Goal: Task Accomplishment & Management: Complete application form

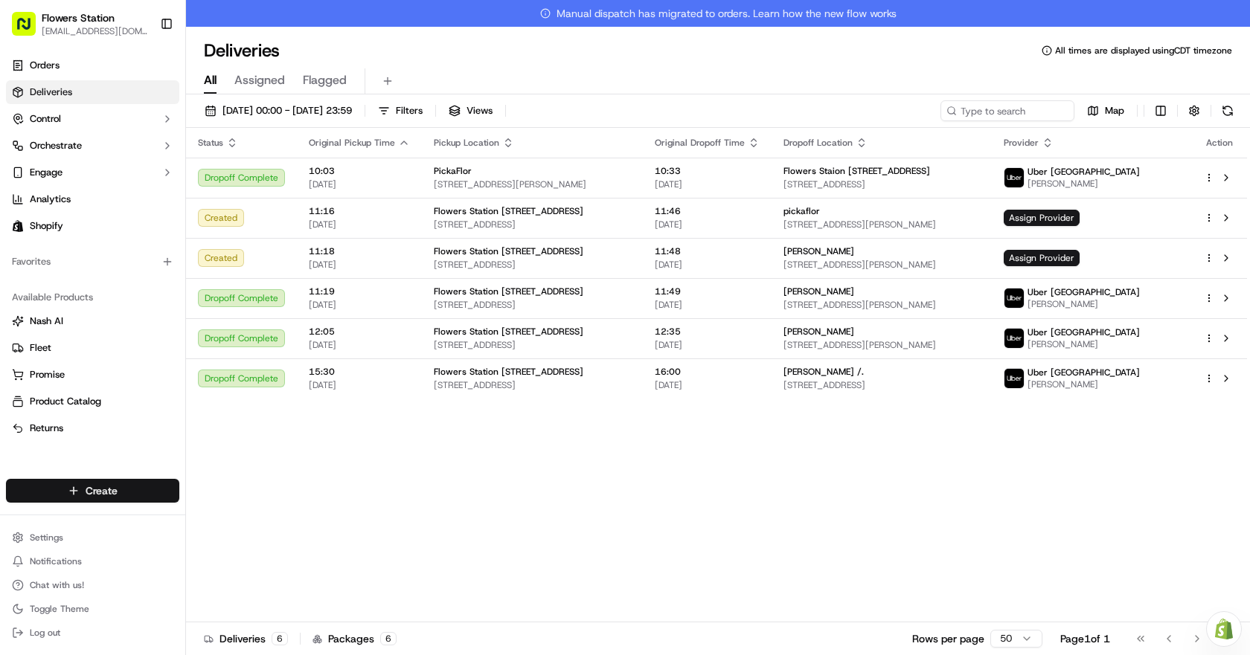
click at [142, 488] on html "Flowers Station [EMAIL_ADDRESS][DOMAIN_NAME] Toggle Sidebar Orders Deliveries C…" at bounding box center [625, 327] width 1250 height 655
click at [293, 515] on link "Delivery" at bounding box center [269, 518] width 166 height 27
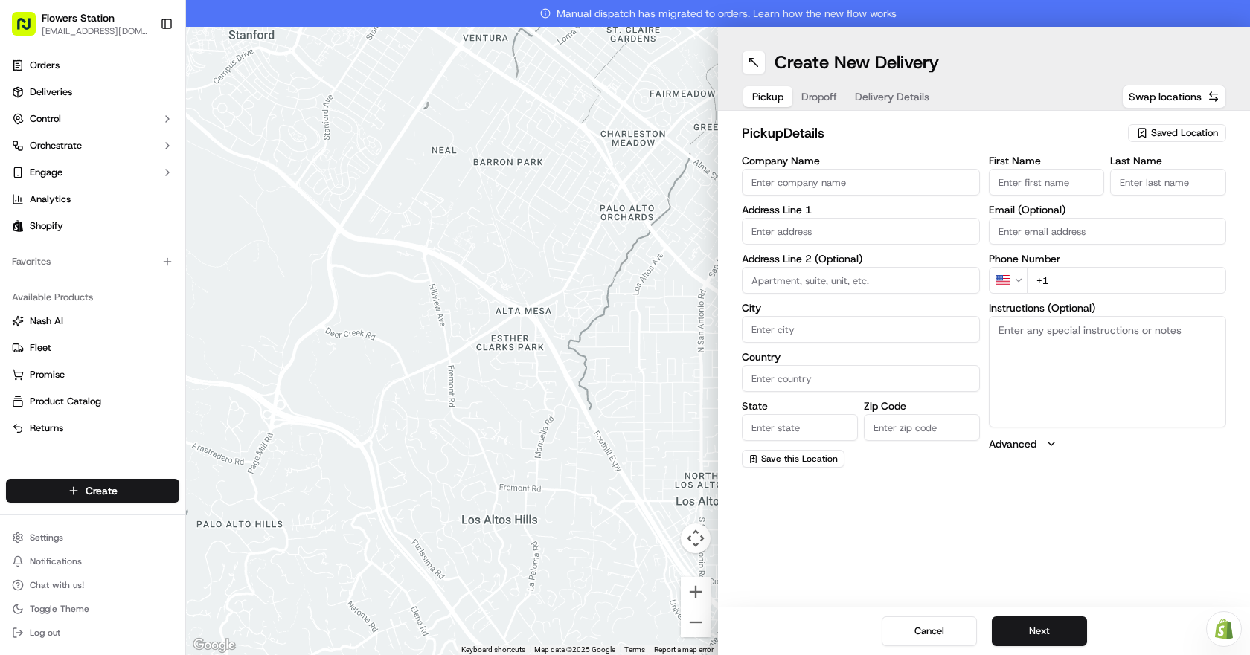
click at [1200, 139] on span "Saved Location" at bounding box center [1184, 132] width 67 height 13
click at [1134, 191] on span "Flowers Station [STREET_ADDRESS]" at bounding box center [1151, 188] width 183 height 13
type input "Flowers Station [STREET_ADDRESS]"
type input "[STREET_ADDRESS]"
type input "[GEOGRAPHIC_DATA]"
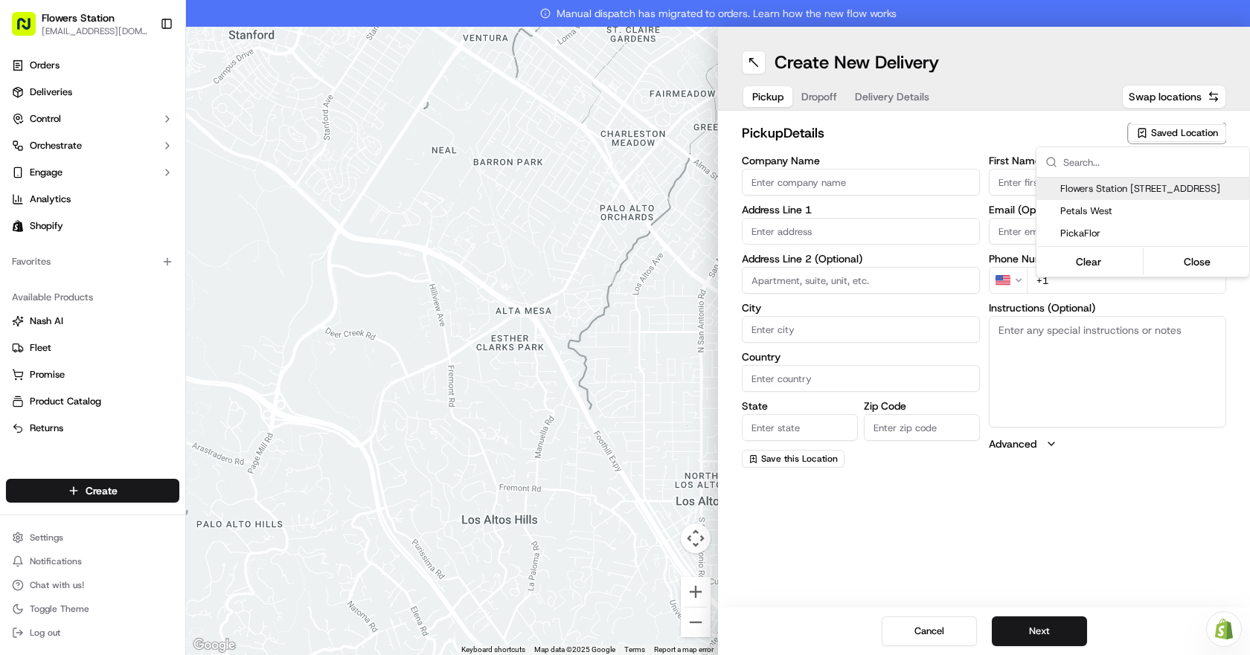
type input "CA"
type input "MB"
type input "R2W 3T5"
type input "[PHONE_NUMBER]"
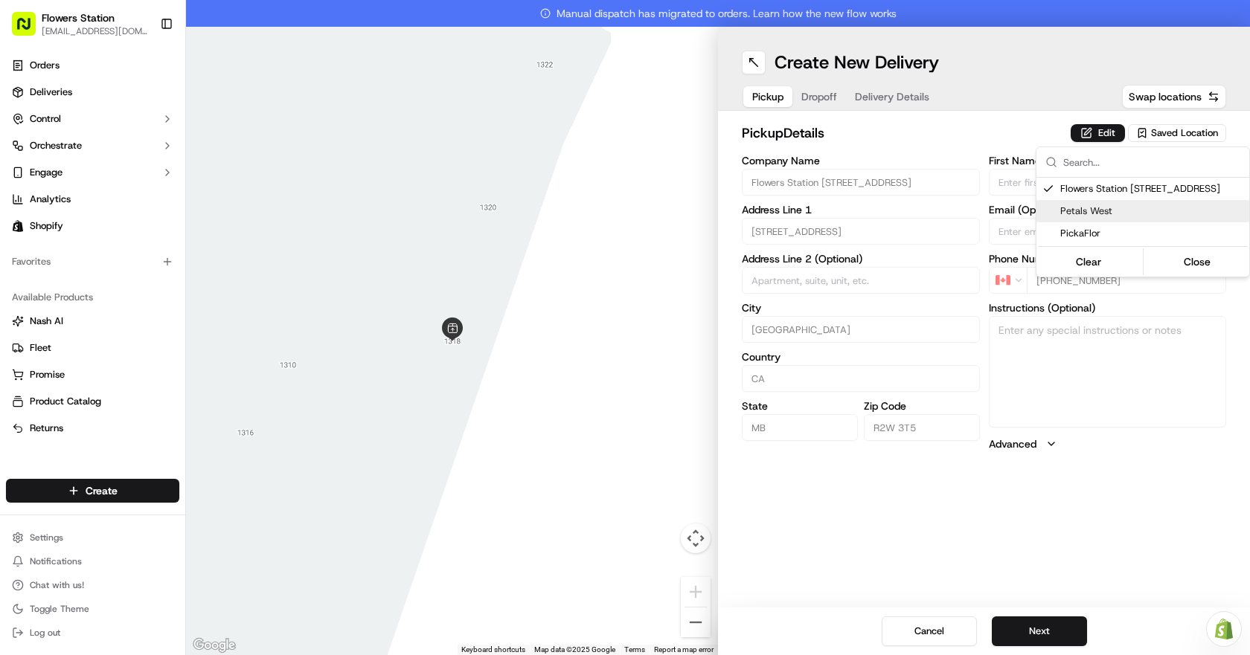
click at [1055, 626] on html "Flowers Station [EMAIL_ADDRESS][DOMAIN_NAME] Toggle Sidebar Orders Deliveries C…" at bounding box center [625, 327] width 1250 height 655
click at [1055, 626] on button "Next" at bounding box center [1039, 632] width 95 height 30
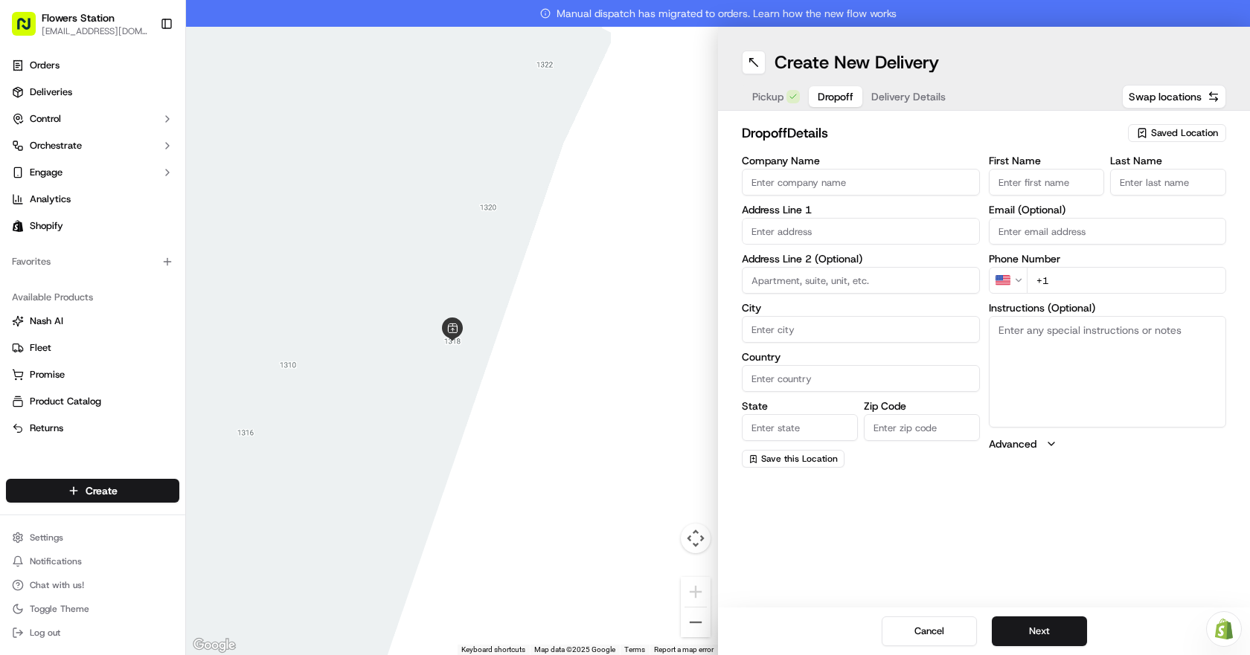
click at [1092, 179] on input "First Name" at bounding box center [1047, 182] width 116 height 27
type input "[PERSON_NAME]"
click at [1161, 179] on input "Last Name" at bounding box center [1168, 182] width 116 height 27
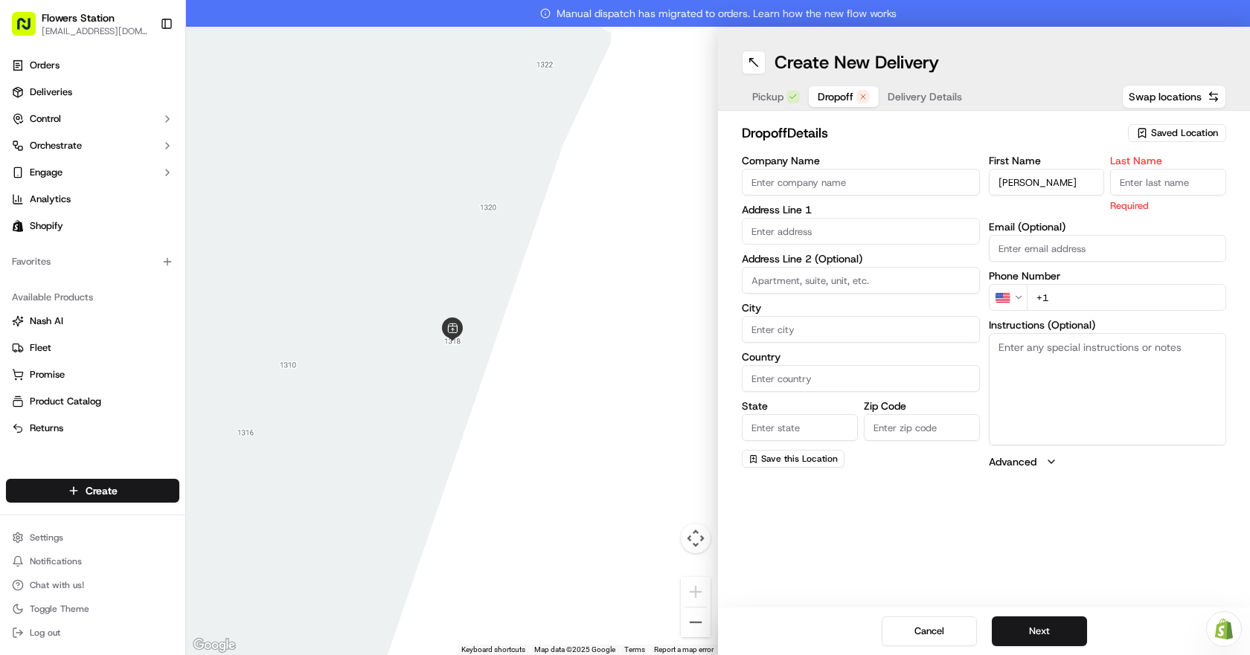
type input "Y"
type input "Toor"
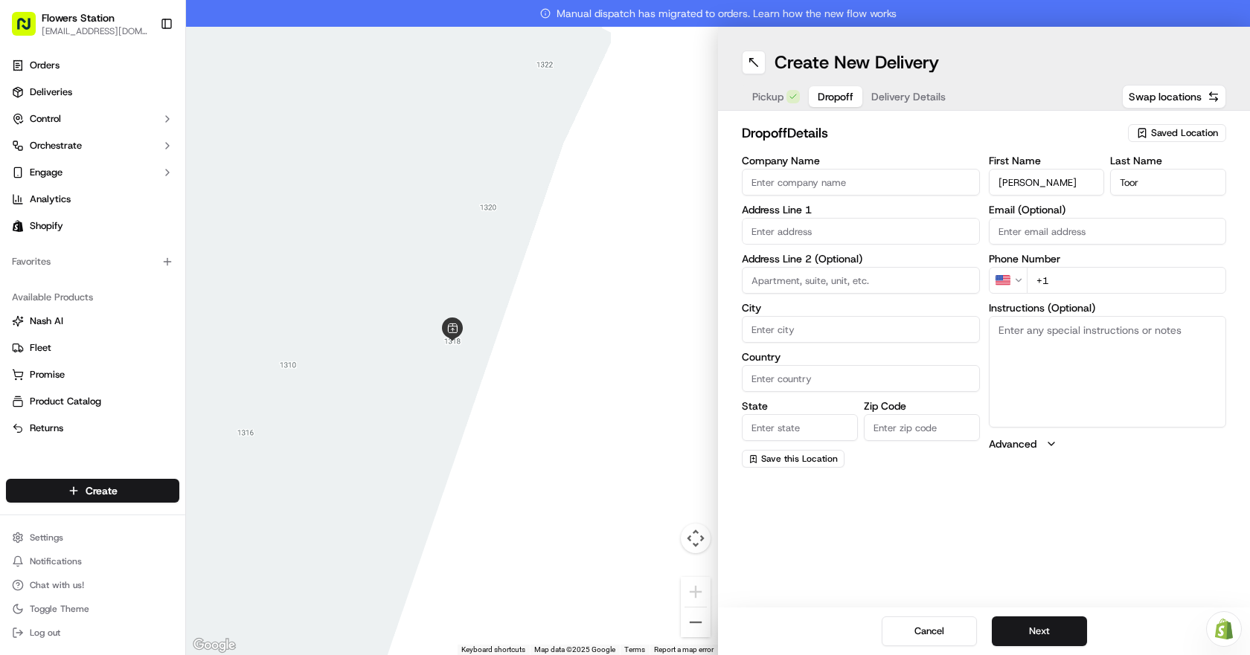
click at [1057, 280] on input "+1" at bounding box center [1126, 280] width 200 height 27
type input "[PHONE_NUMBER]"
click at [803, 231] on input "text" at bounding box center [861, 231] width 238 height 27
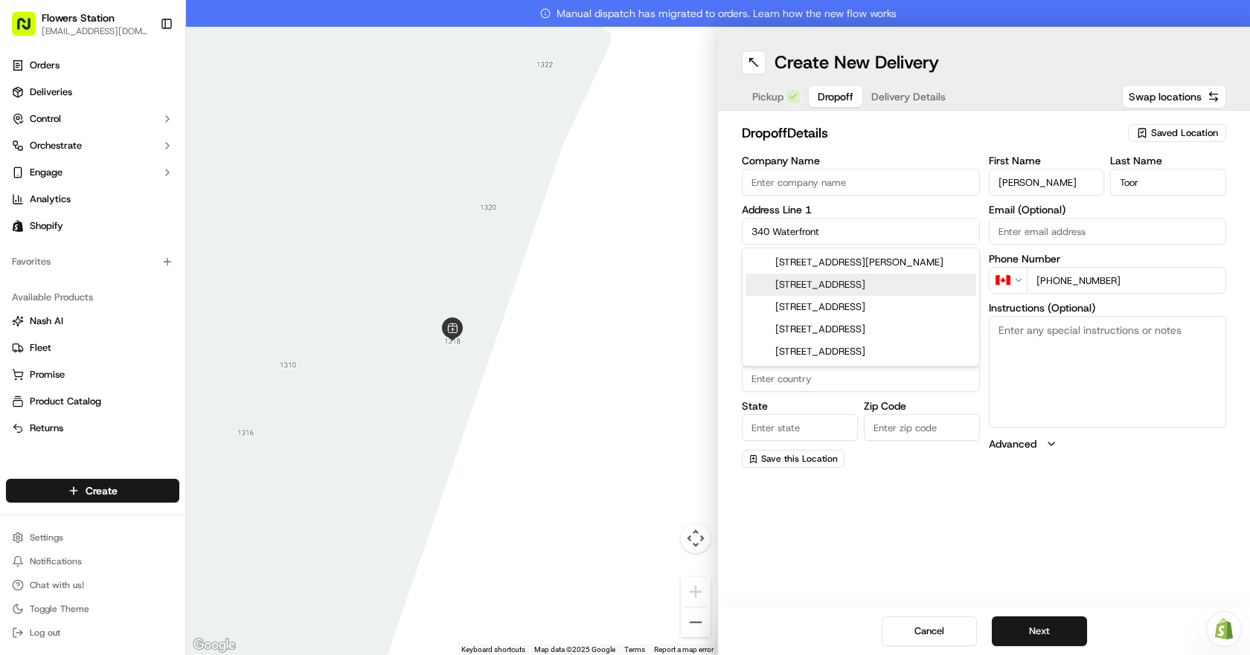
click at [826, 289] on div "[STREET_ADDRESS]" at bounding box center [860, 285] width 231 height 22
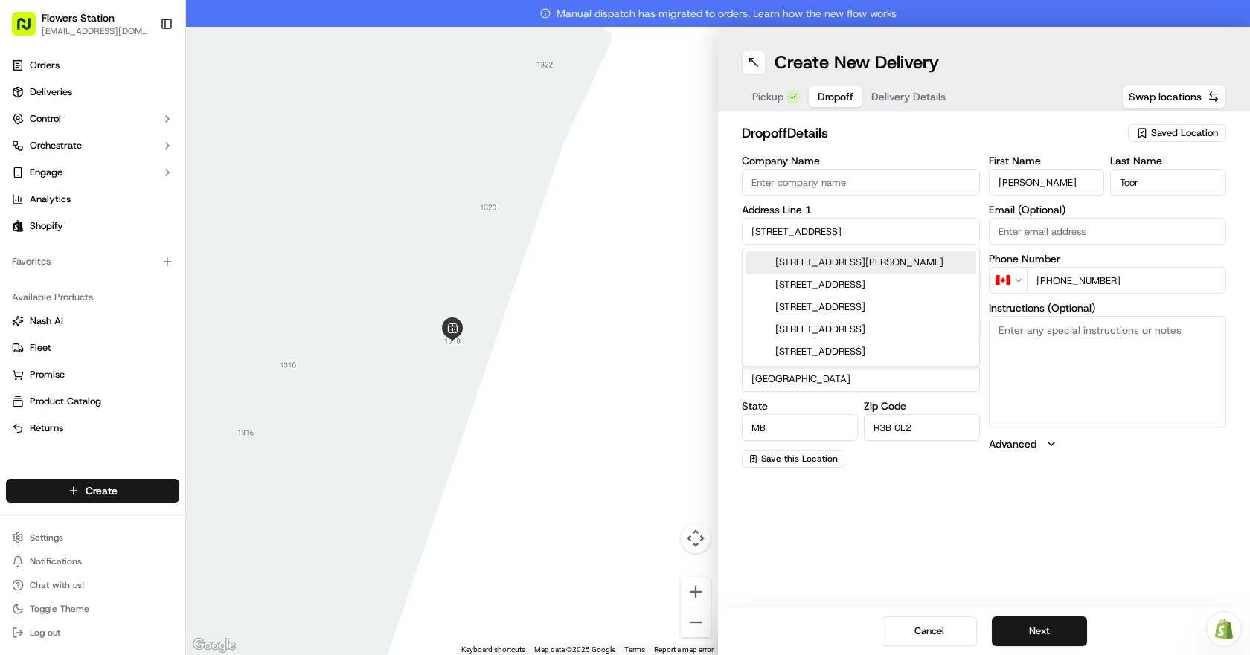
type input "[STREET_ADDRESS]"
type input "[GEOGRAPHIC_DATA]"
type input "MB"
type input "R3B 0L2"
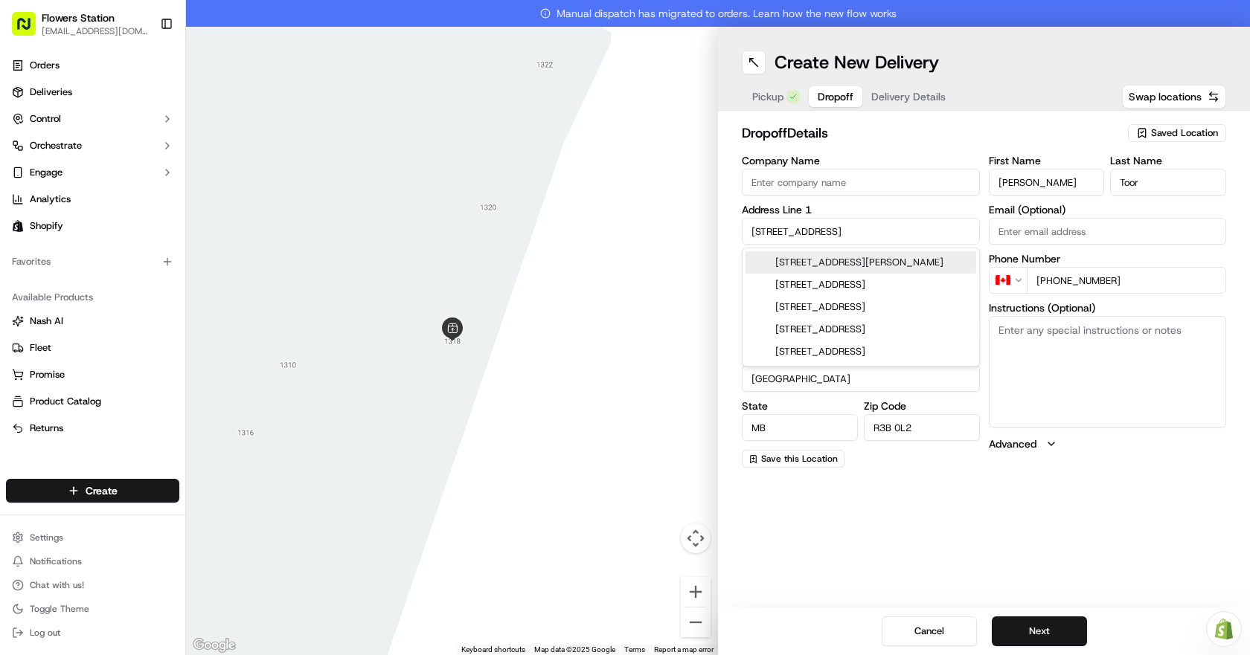
type input "[STREET_ADDRESS]"
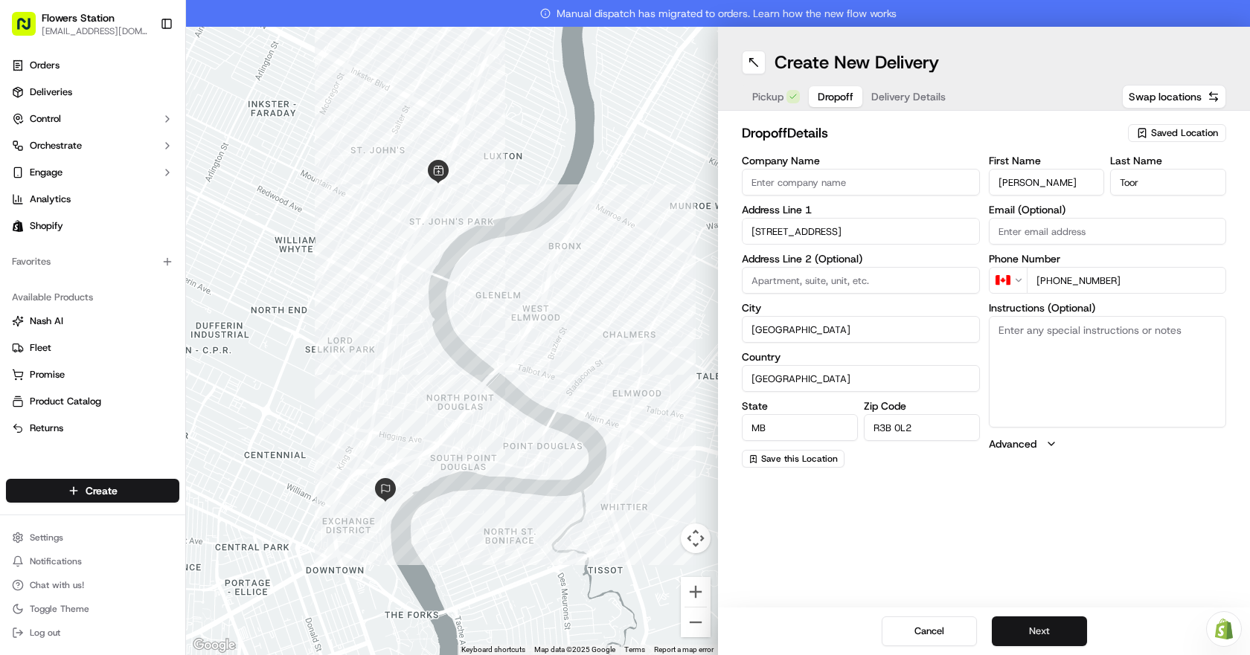
click at [1069, 629] on button "Next" at bounding box center [1039, 632] width 95 height 30
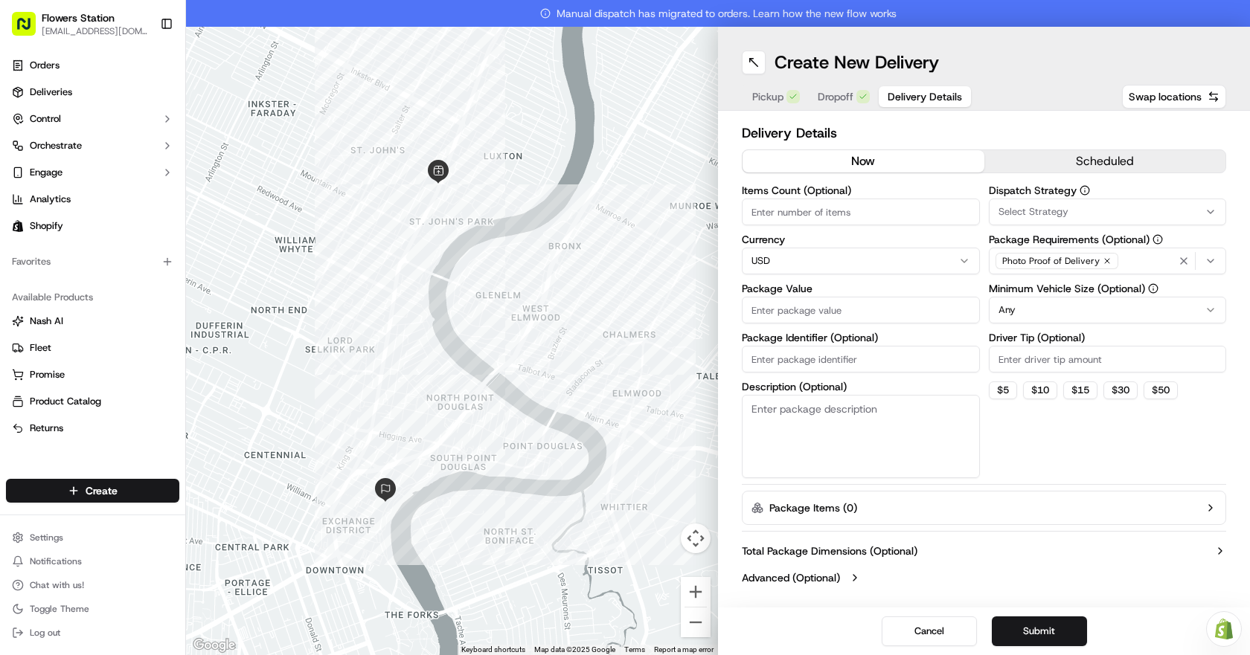
click at [863, 319] on input "Package Value" at bounding box center [861, 310] width 238 height 27
type input "300"
click at [1122, 260] on div "Photo Proof of Delivery" at bounding box center [1107, 261] width 231 height 22
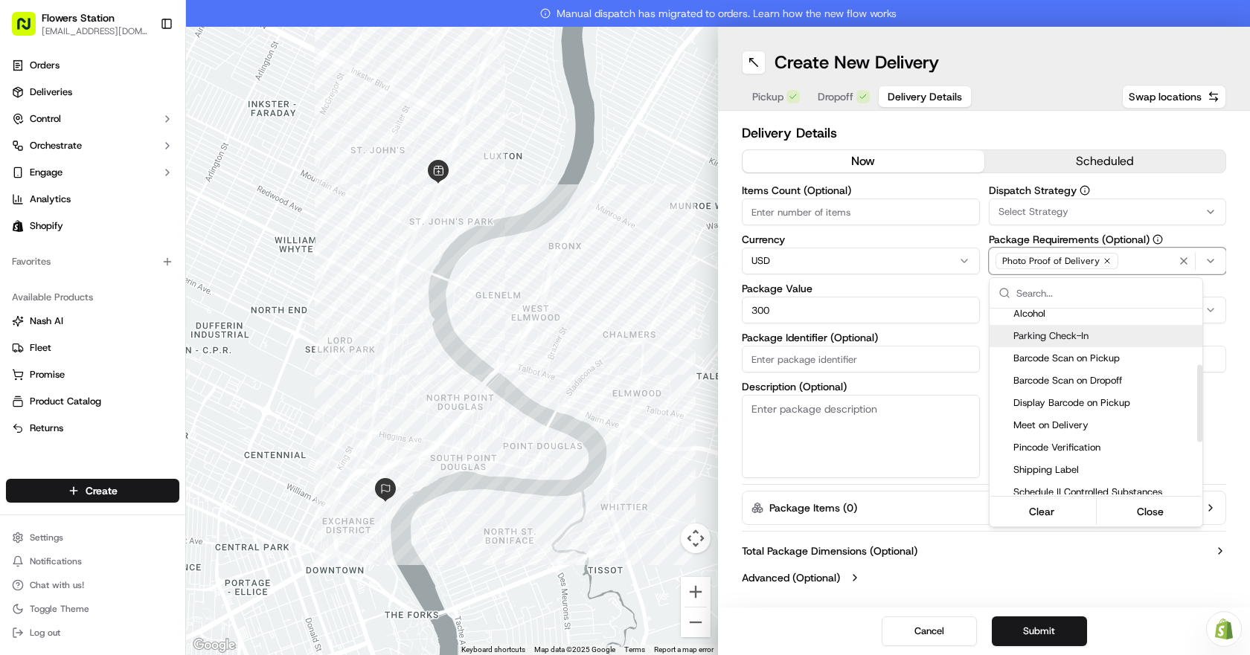
scroll to position [223, 0]
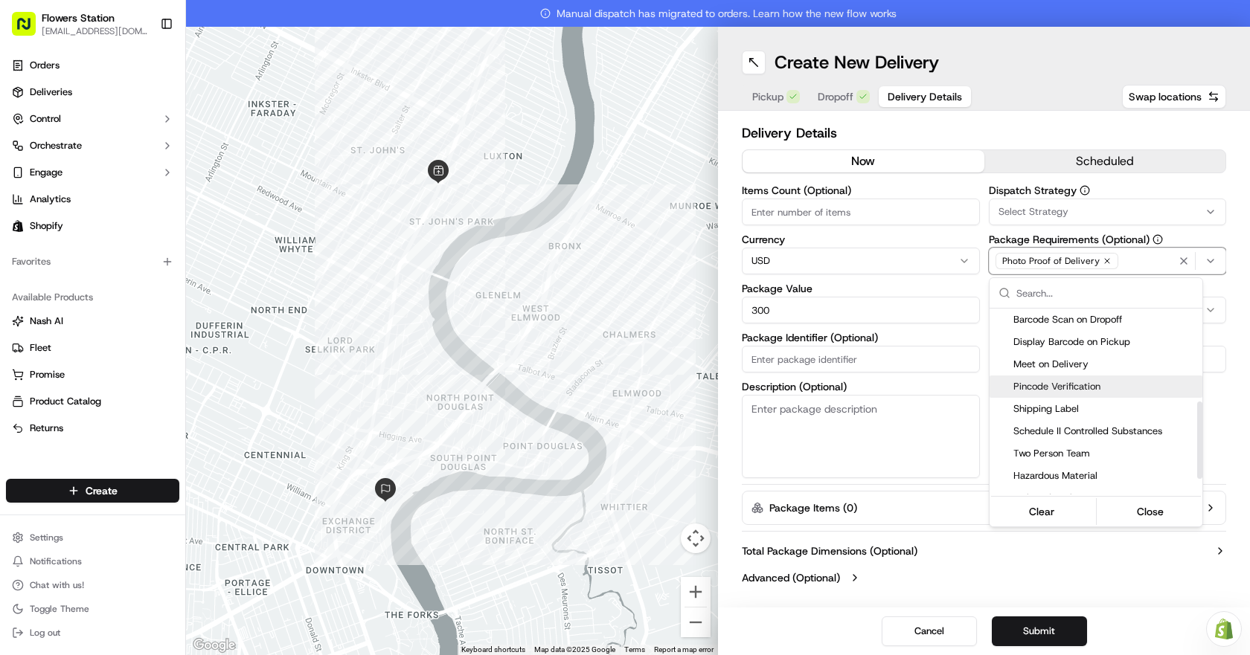
click at [1104, 389] on span "Pincode Verification" at bounding box center [1104, 386] width 183 height 13
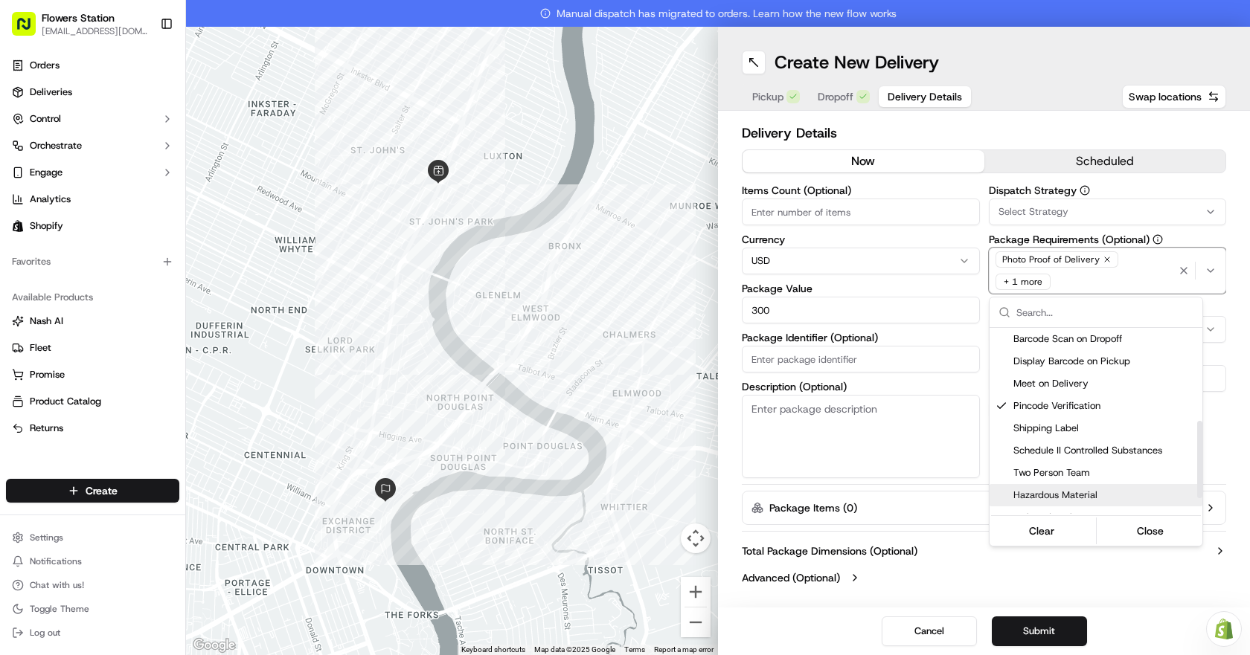
click at [1076, 604] on html "Flowers Station [EMAIL_ADDRESS][DOMAIN_NAME] Toggle Sidebar Orders Deliveries C…" at bounding box center [625, 327] width 1250 height 655
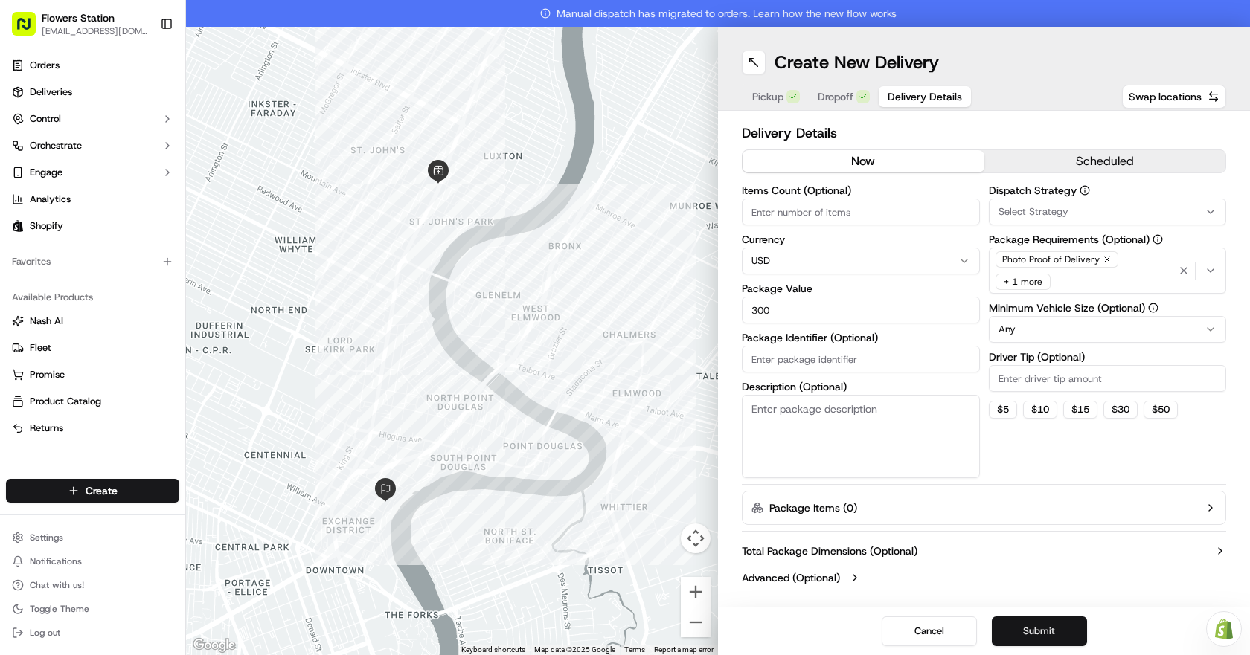
click at [1048, 635] on button "Submit" at bounding box center [1039, 632] width 95 height 30
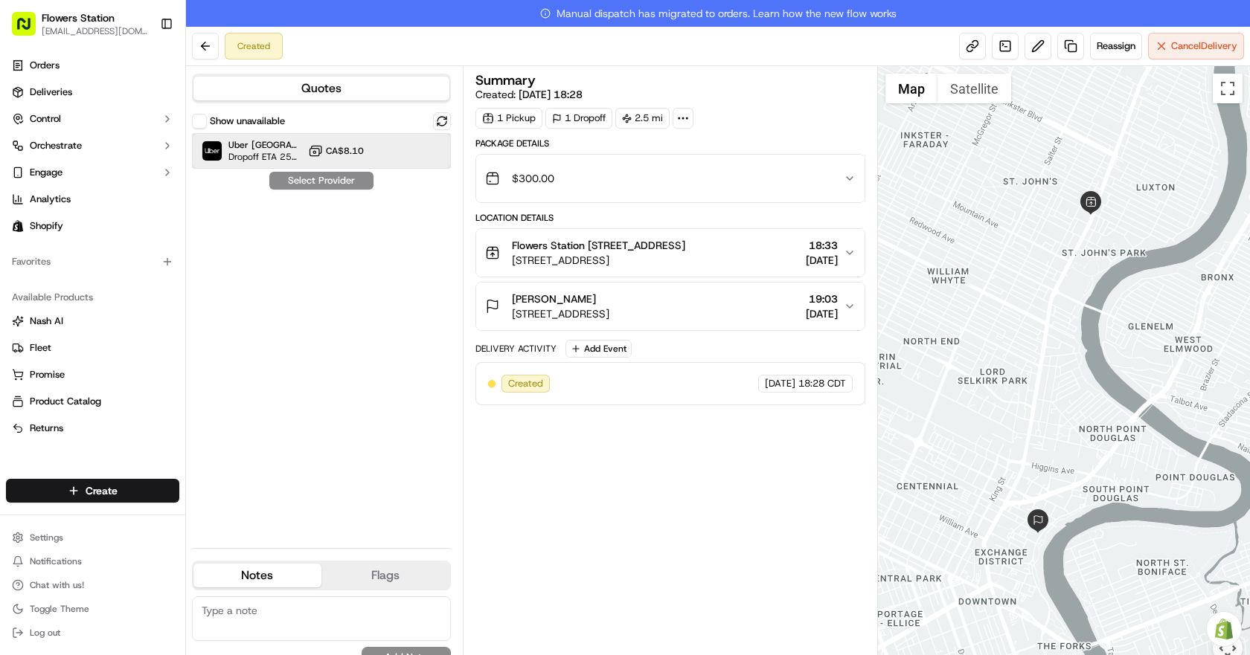
click at [362, 142] on div "Uber Canada Dropoff ETA 25 minutes CA$8.10" at bounding box center [321, 151] width 259 height 36
click at [347, 165] on div "Uber Canada Dropoff ETA 25 minutes CA$8.10" at bounding box center [321, 151] width 259 height 36
click at [356, 151] on span "CA$8.10" at bounding box center [345, 151] width 38 height 12
click at [344, 179] on button "Assign Provider" at bounding box center [322, 181] width 106 height 18
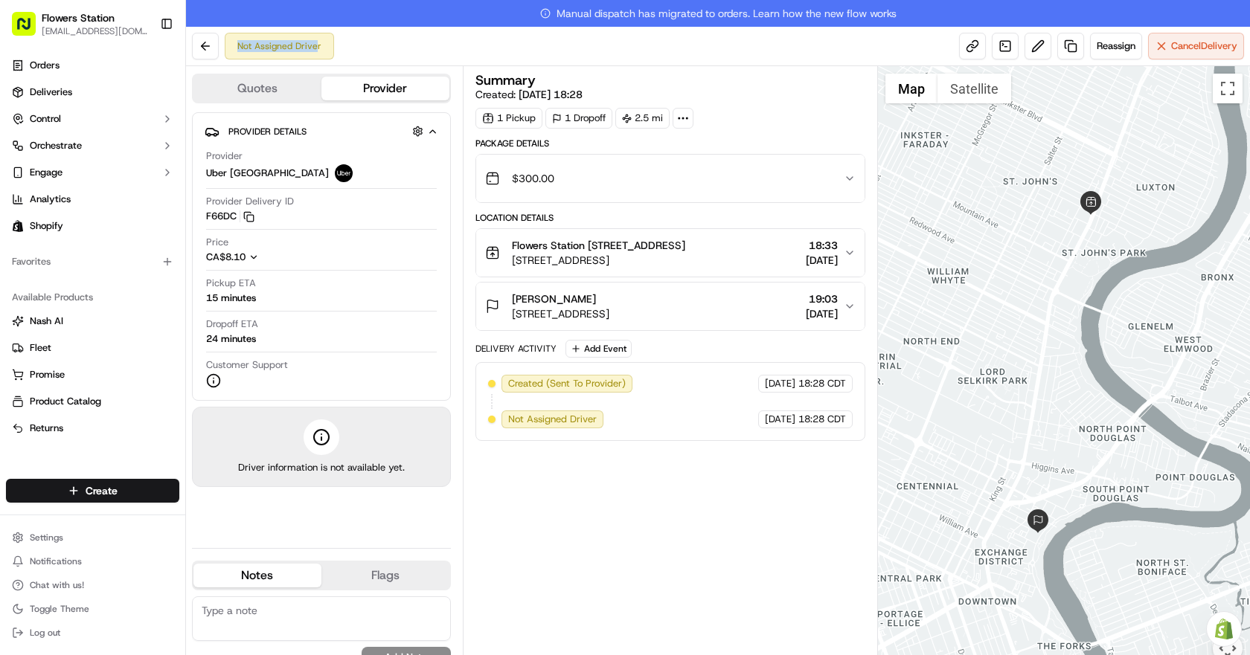
drag, startPoint x: 317, startPoint y: 47, endPoint x: 237, endPoint y: 47, distance: 79.6
click at [237, 47] on div "Not Assigned Driver" at bounding box center [279, 46] width 109 height 27
click at [544, 521] on div "Summary Created: [DATE] 18:28 1 Pickup 1 Dropoff 2.5 mi Package Details $300.00…" at bounding box center [670, 374] width 390 height 600
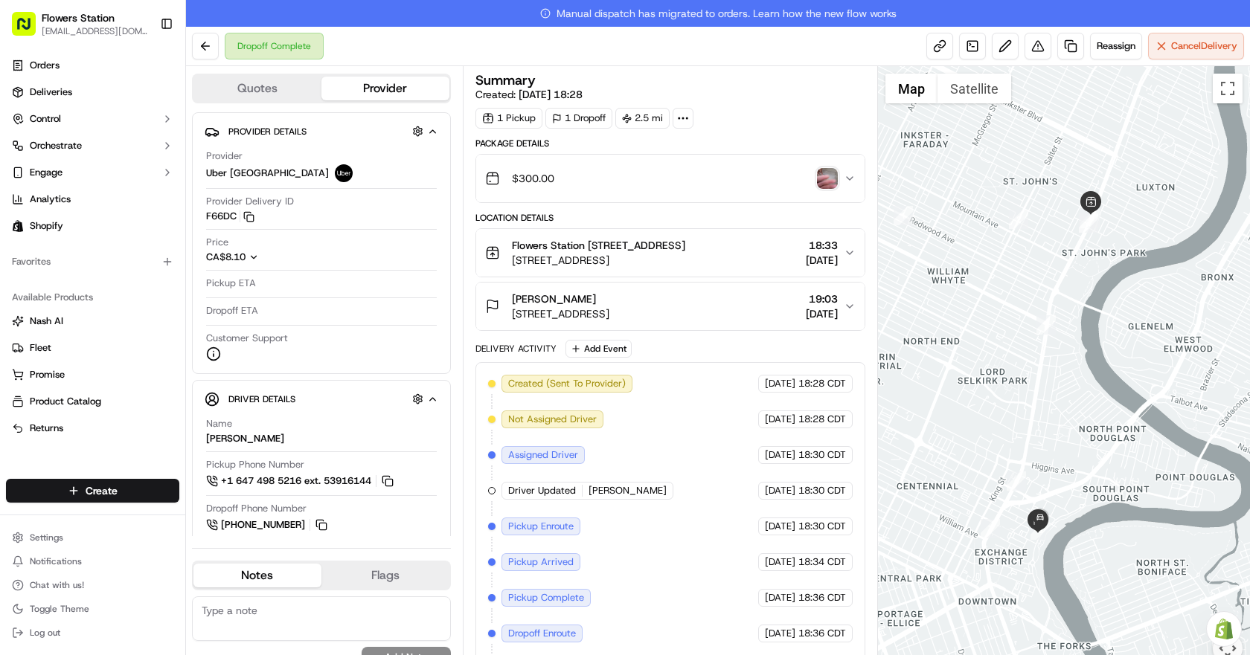
click at [835, 174] on img "button" at bounding box center [827, 178] width 21 height 21
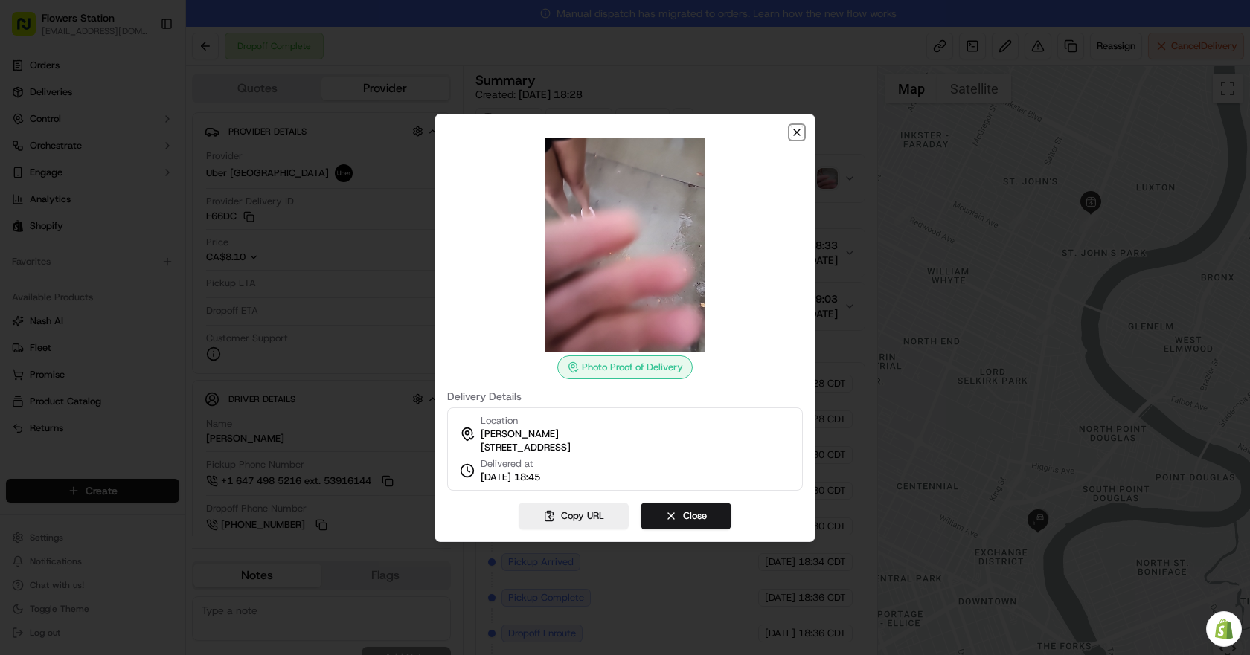
click at [794, 126] on icon "button" at bounding box center [797, 132] width 12 height 12
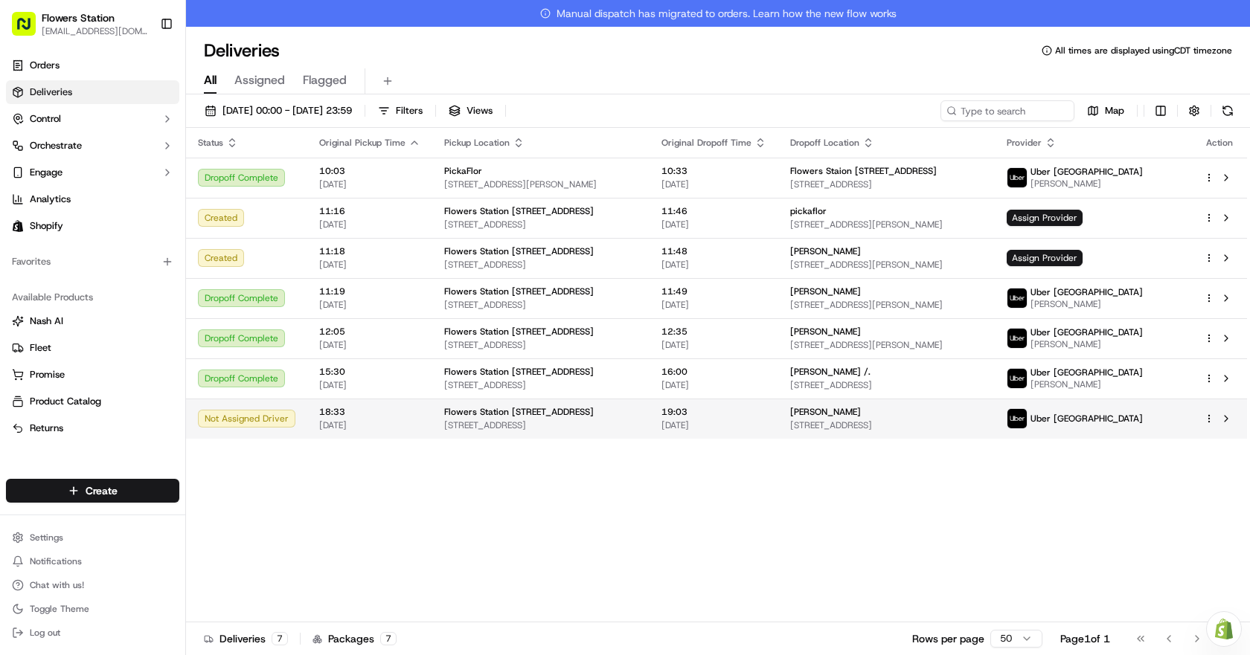
click at [949, 421] on span "[STREET_ADDRESS]" at bounding box center [886, 426] width 193 height 12
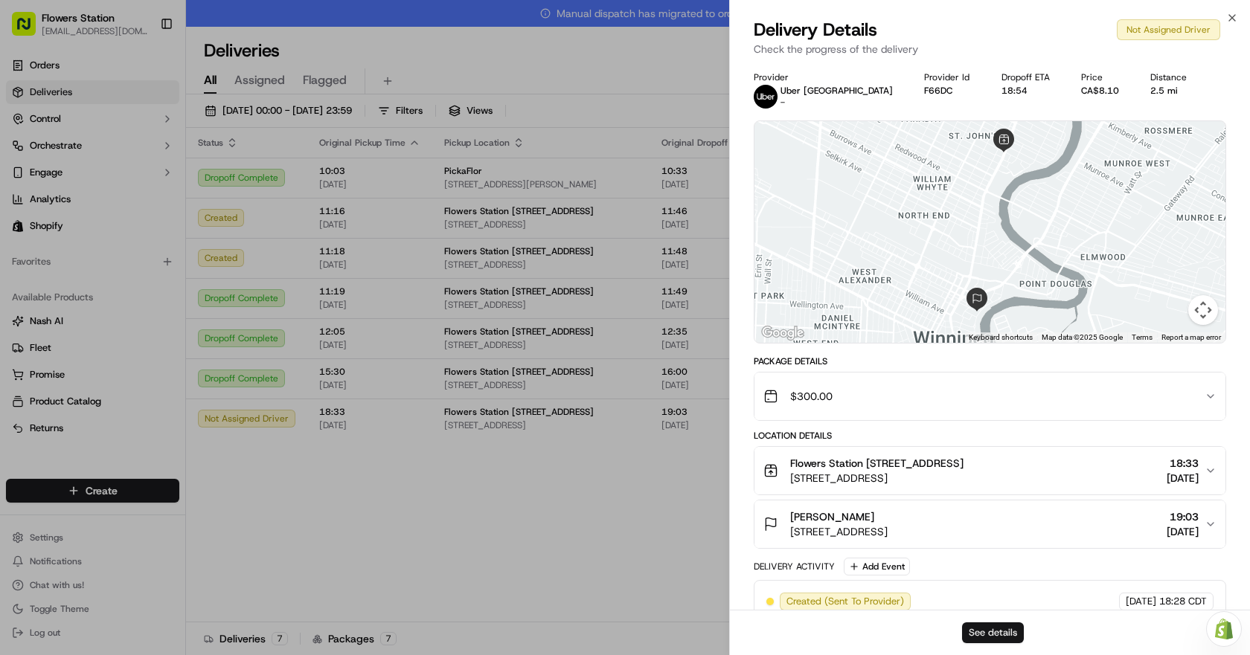
click at [989, 626] on button "See details" at bounding box center [993, 633] width 62 height 21
